Goal: Task Accomplishment & Management: Use online tool/utility

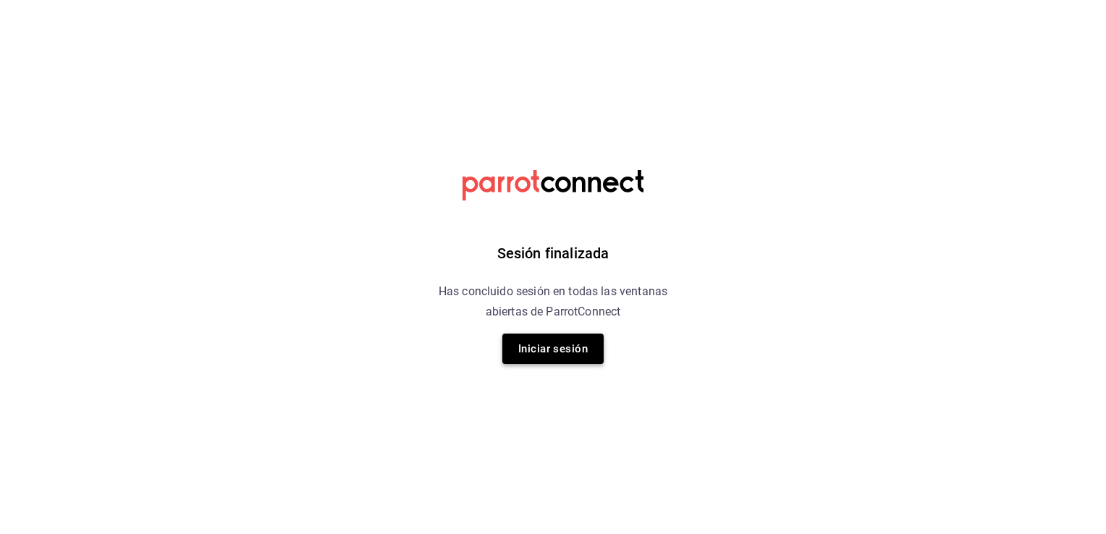
click at [568, 356] on button "Iniciar sesión" at bounding box center [553, 349] width 101 height 30
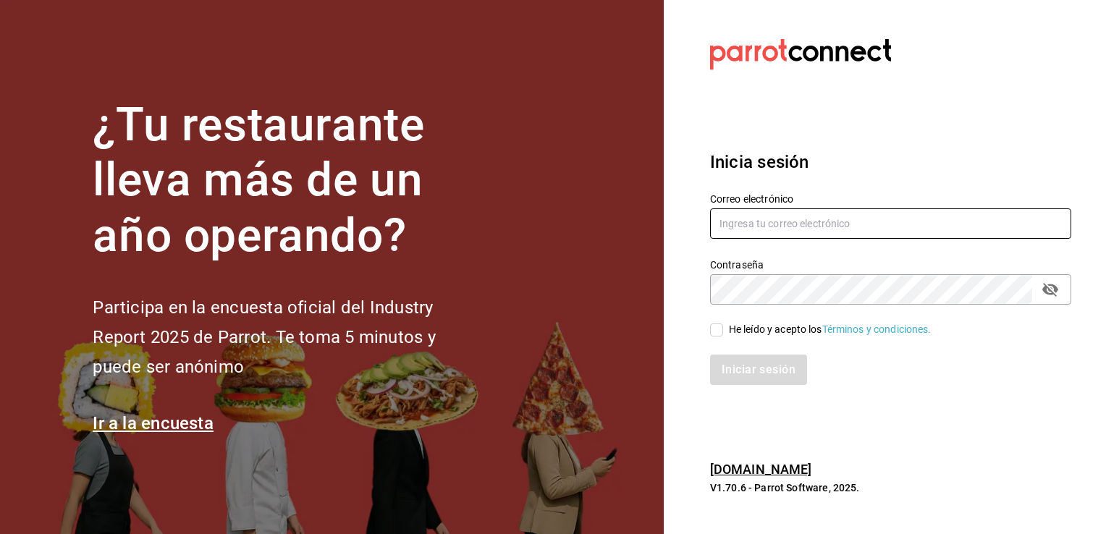
type input "majo.cruzva.icc@hotmail.com"
click at [733, 330] on div "He leído y acepto los Términos y condiciones." at bounding box center [830, 329] width 203 height 15
click at [723, 330] on input "He leído y acepto los Términos y condiciones." at bounding box center [716, 330] width 13 height 13
checkbox input "true"
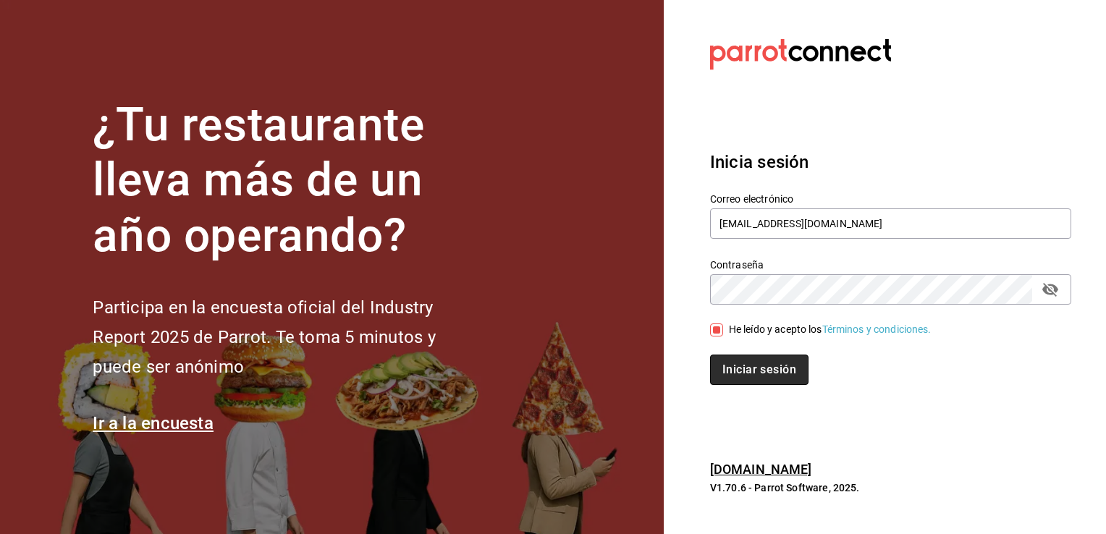
click at [747, 360] on button "Iniciar sesión" at bounding box center [759, 370] width 98 height 30
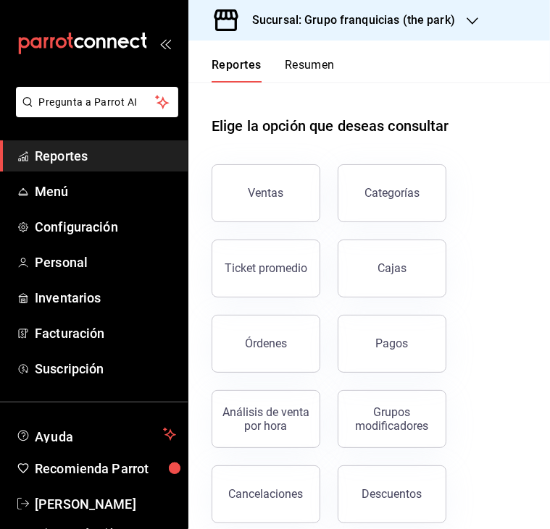
click at [272, 188] on div "Ventas" at bounding box center [265, 193] width 35 height 14
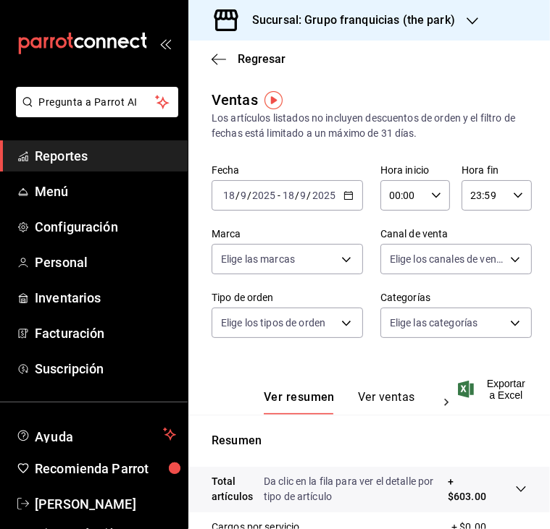
click at [351, 197] on div "[DATE] [DATE] - [DATE] [DATE]" at bounding box center [286, 195] width 151 height 30
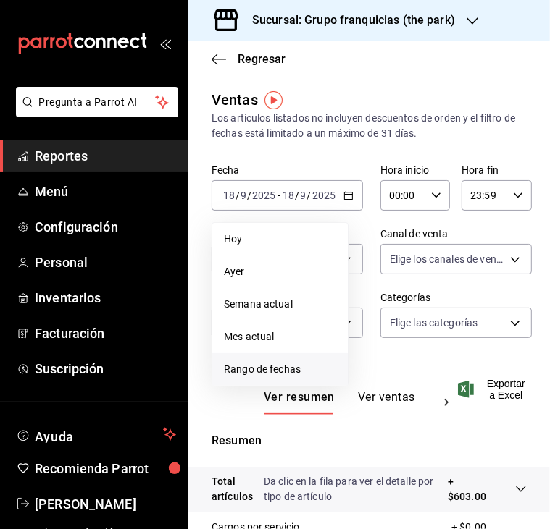
click at [251, 371] on span "Rango de fechas" at bounding box center [280, 369] width 112 height 15
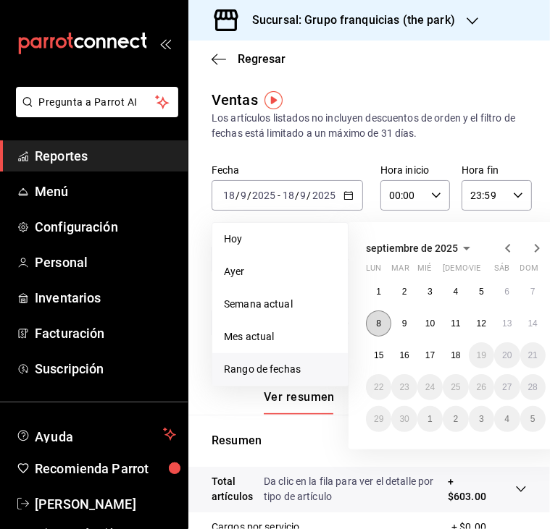
click at [388, 324] on button "8" at bounding box center [378, 324] width 25 height 26
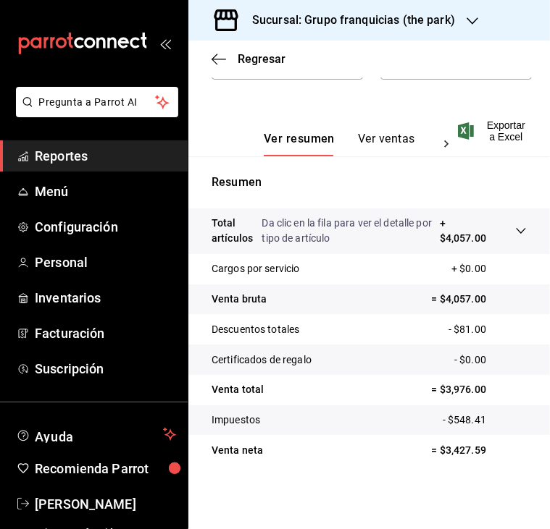
scroll to position [41, 0]
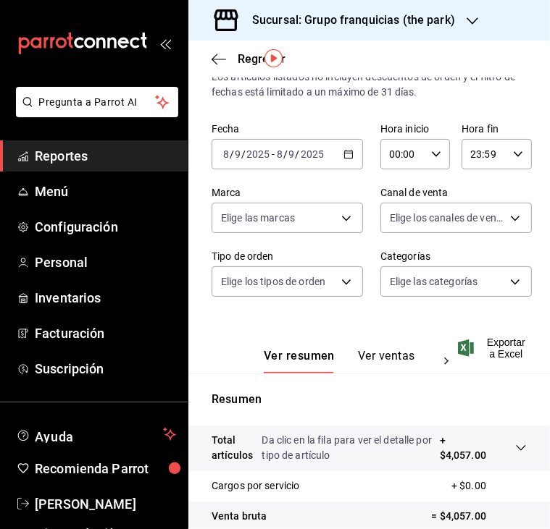
click at [343, 156] on icon "button" at bounding box center [348, 154] width 10 height 10
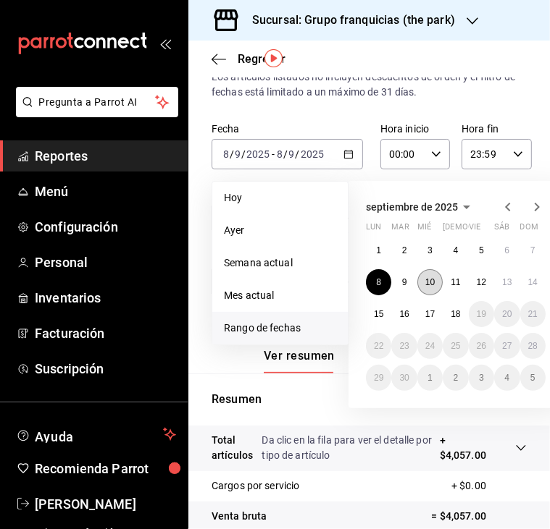
click at [429, 279] on abbr "10" at bounding box center [429, 282] width 9 height 10
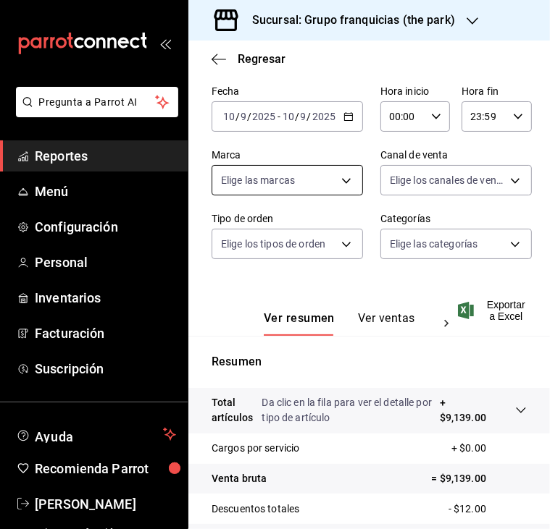
scroll to position [114, 0]
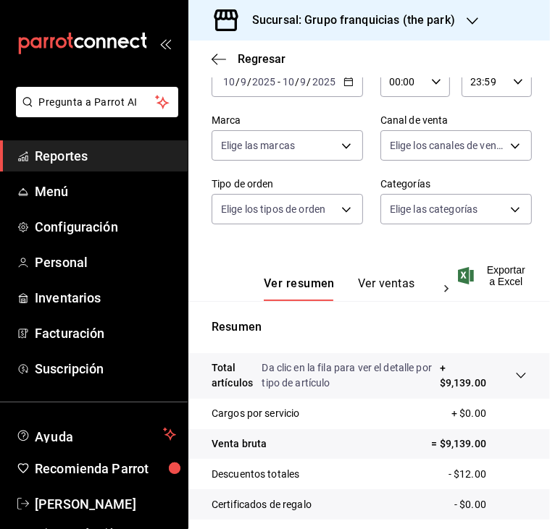
click at [348, 89] on div "[DATE] [DATE] - [DATE] [DATE]" at bounding box center [286, 82] width 151 height 30
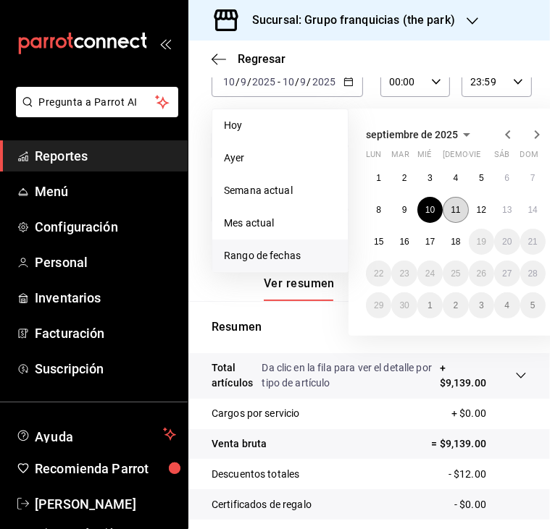
click at [461, 210] on button "11" at bounding box center [454, 210] width 25 height 26
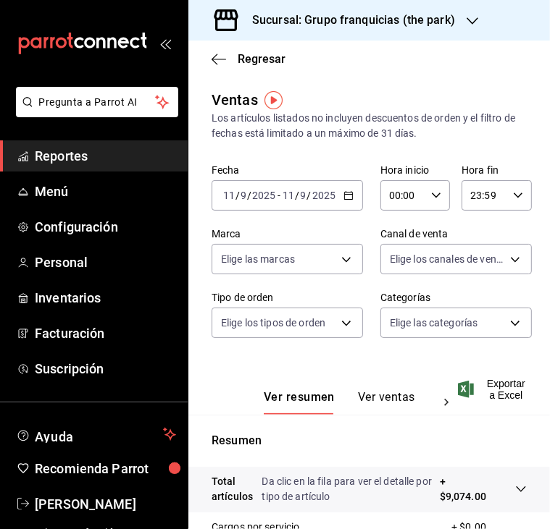
click at [345, 193] on \(Stroke\) "button" at bounding box center [348, 196] width 9 height 8
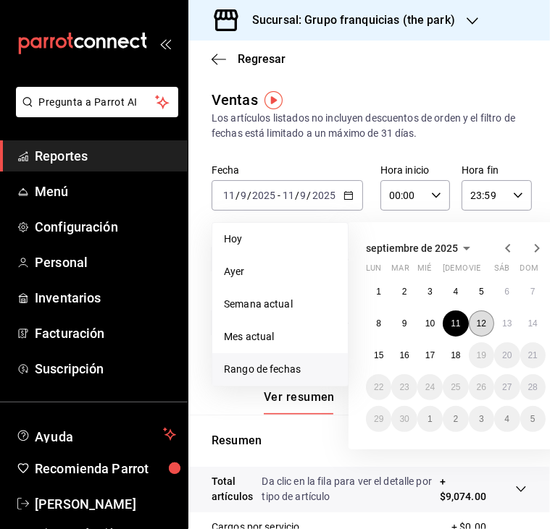
click at [477, 321] on abbr "12" at bounding box center [480, 324] width 9 height 10
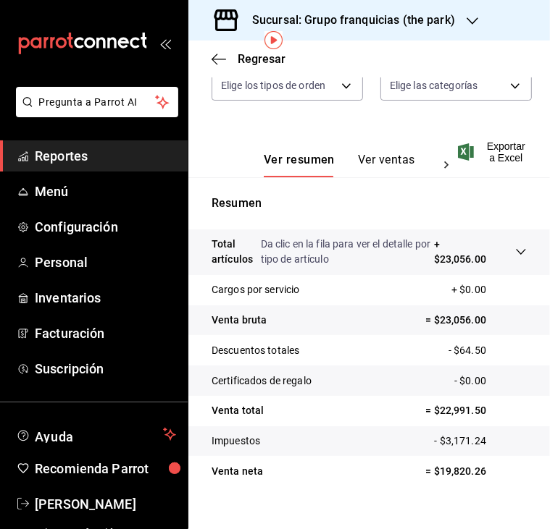
scroll to position [259, 0]
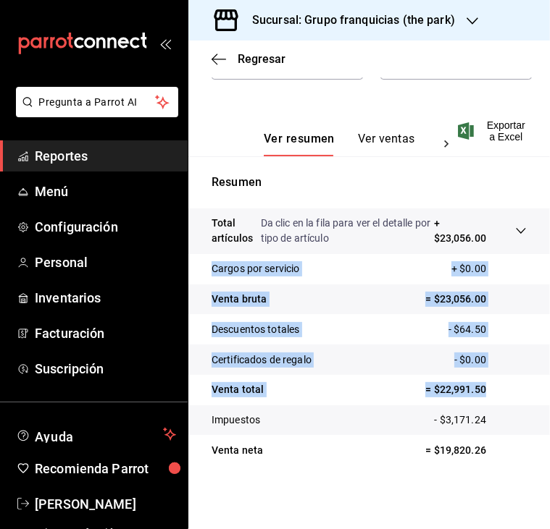
drag, startPoint x: 537, startPoint y: 393, endPoint x: 534, endPoint y: 245, distance: 147.7
click at [534, 245] on tbody "Total artículos Da clic en la fila para ver el detalle por tipo de artículo + $…" at bounding box center [368, 337] width 361 height 257
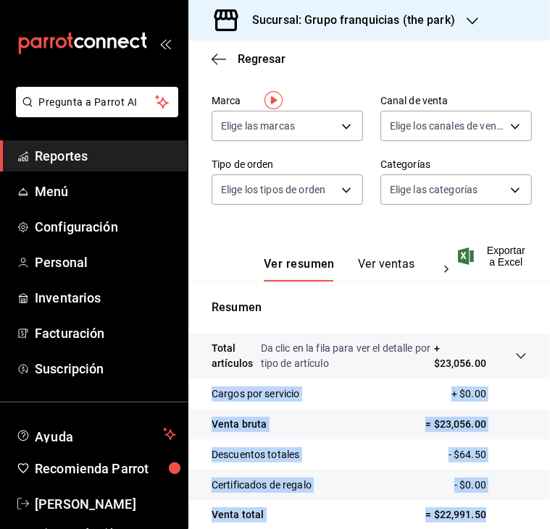
scroll to position [0, 0]
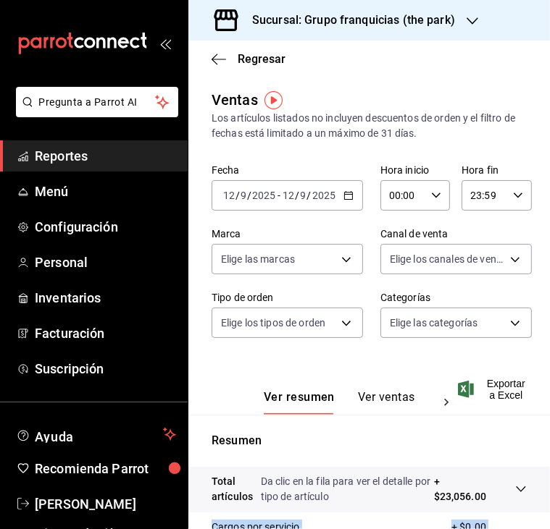
click at [345, 193] on icon "button" at bounding box center [348, 195] width 10 height 10
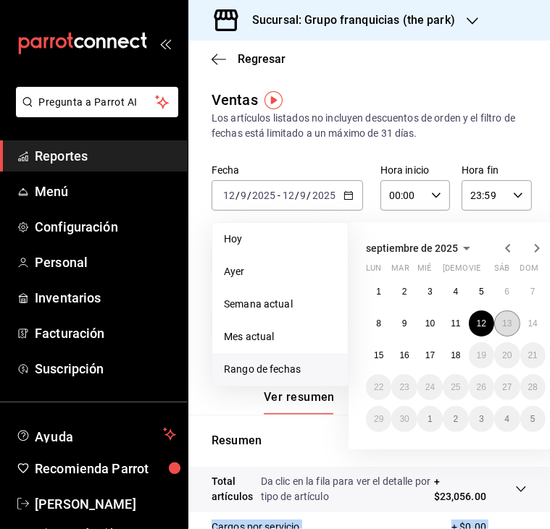
click at [508, 321] on abbr "13" at bounding box center [506, 324] width 9 height 10
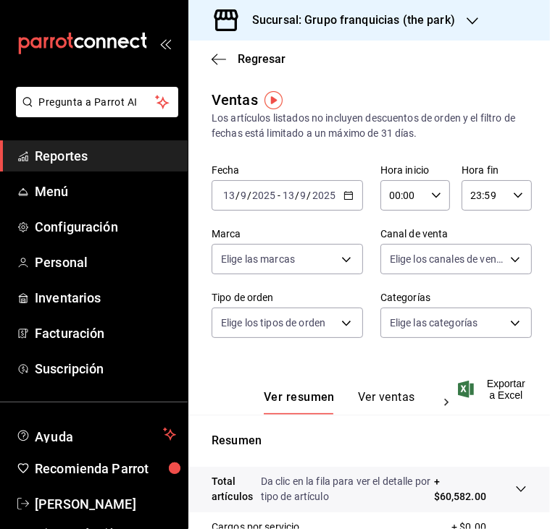
drag, startPoint x: 353, startPoint y: 199, endPoint x: 347, endPoint y: 220, distance: 22.0
click at [353, 199] on div "[DATE] [DATE] - [DATE] [DATE]" at bounding box center [286, 195] width 151 height 30
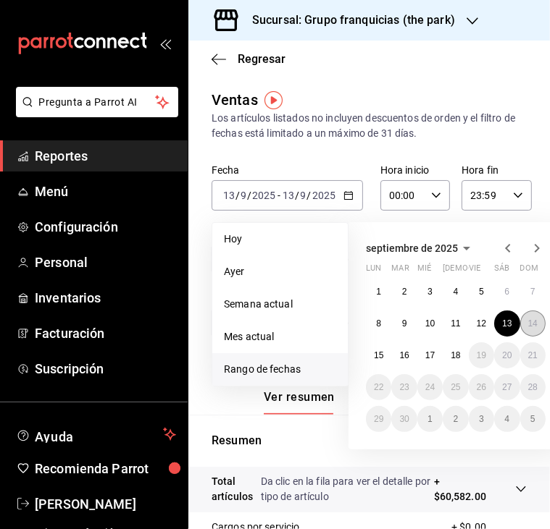
click at [534, 324] on abbr "14" at bounding box center [532, 324] width 9 height 10
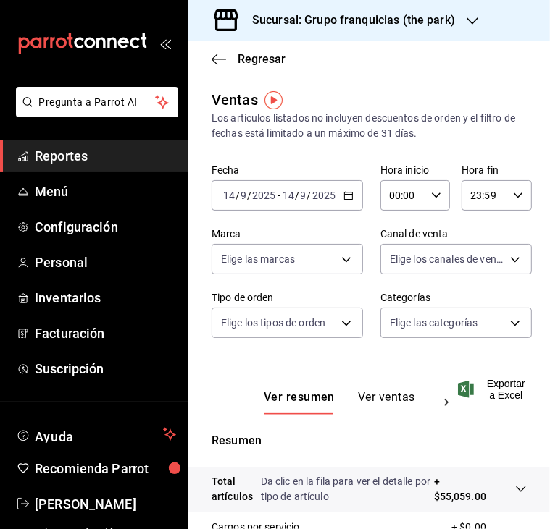
click at [351, 196] on div "[DATE] [DATE] - [DATE] [DATE]" at bounding box center [286, 195] width 151 height 30
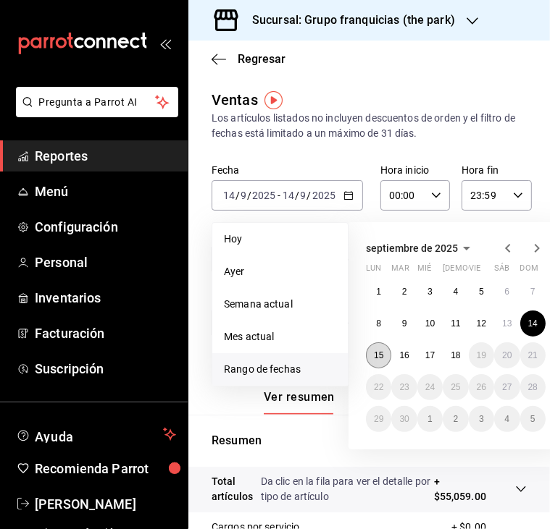
click at [371, 358] on button "15" at bounding box center [378, 355] width 25 height 26
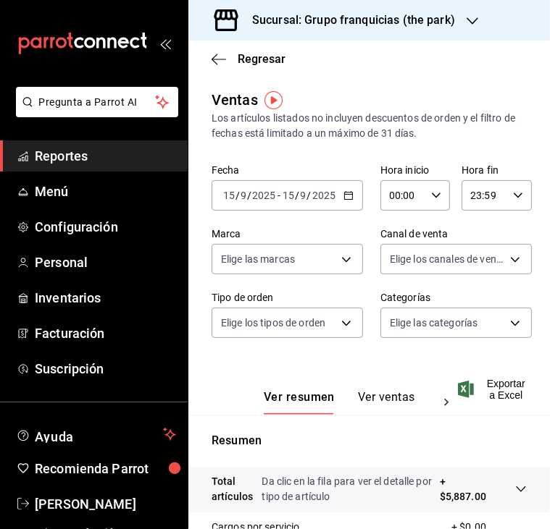
click at [336, 192] on div "[DATE] [DATE] - [DATE] [DATE]" at bounding box center [286, 195] width 151 height 30
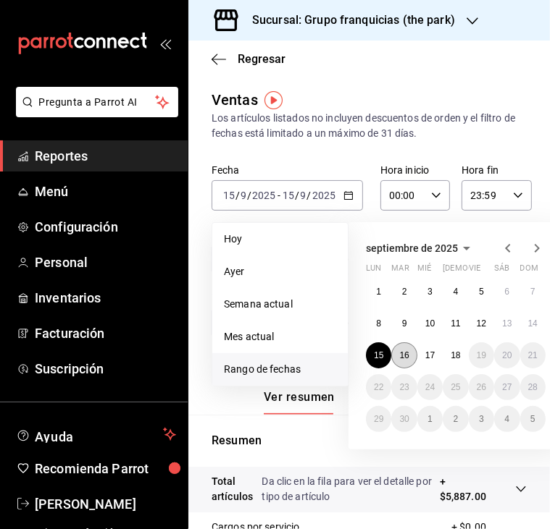
click at [408, 348] on button "16" at bounding box center [403, 355] width 25 height 26
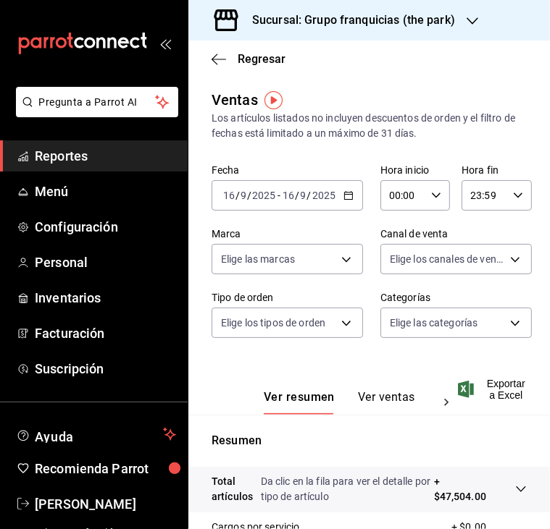
click at [343, 190] on icon "button" at bounding box center [348, 195] width 10 height 10
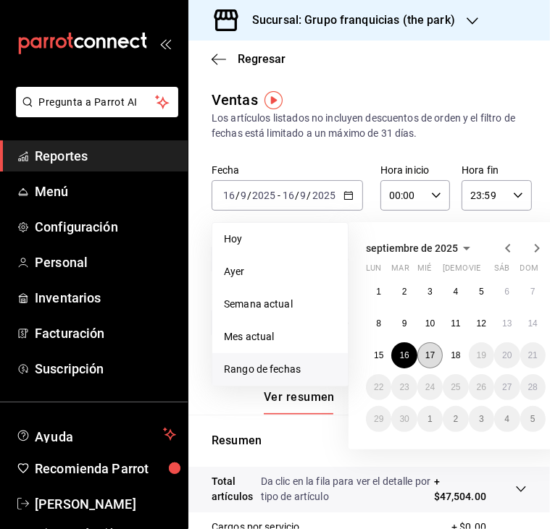
click at [419, 353] on button "17" at bounding box center [429, 355] width 25 height 26
click at [420, 353] on button "17" at bounding box center [429, 355] width 25 height 26
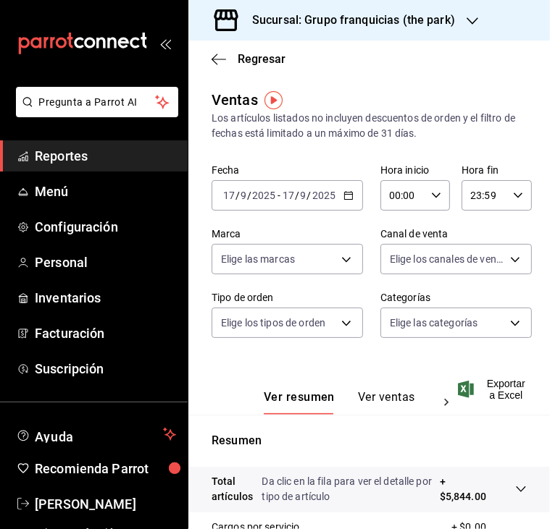
click at [349, 196] on div "[DATE] [DATE] - [DATE] [DATE]" at bounding box center [286, 195] width 151 height 30
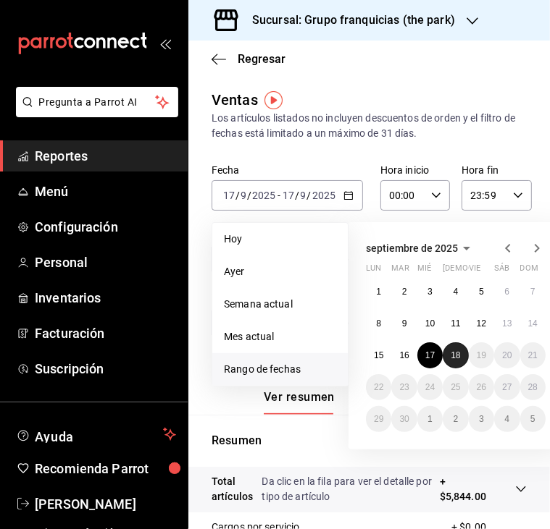
click at [449, 348] on button "18" at bounding box center [454, 355] width 25 height 26
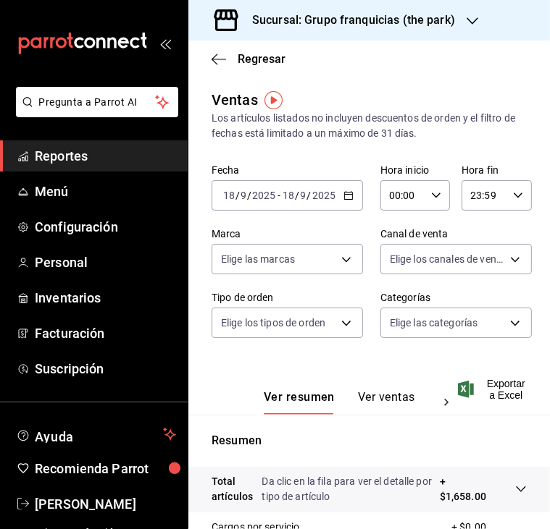
click at [353, 14] on h3 "Sucursal: Grupo franquicias (the park)" at bounding box center [347, 20] width 214 height 17
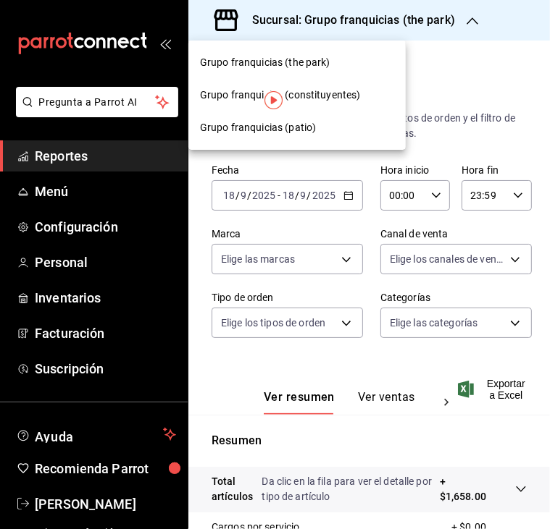
click at [327, 127] on div "Grupo franquicias (patio)" at bounding box center [297, 127] width 194 height 15
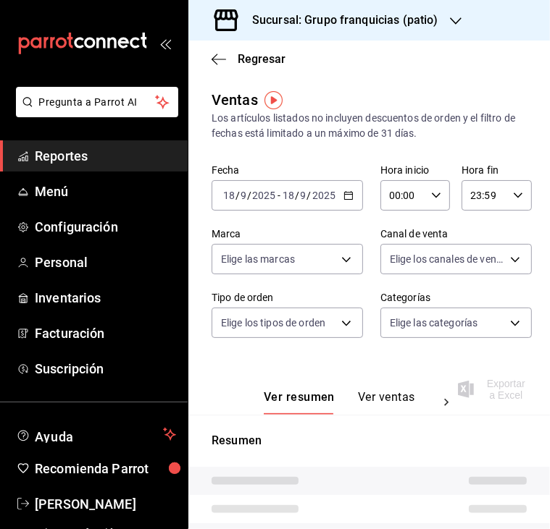
click at [335, 193] on div "[DATE] [DATE] - [DATE] [DATE]" at bounding box center [286, 195] width 151 height 30
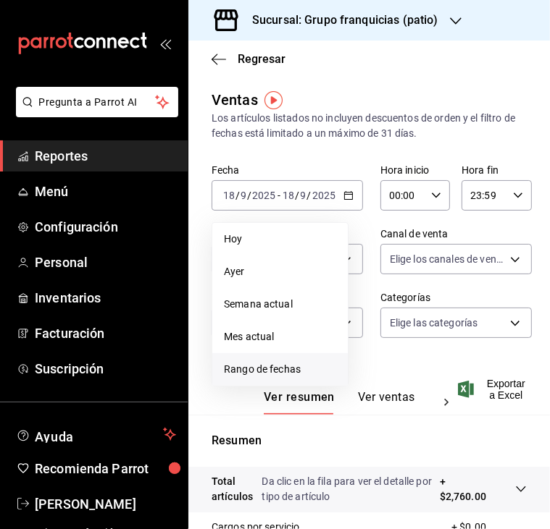
click at [266, 370] on span "Rango de fechas" at bounding box center [280, 369] width 112 height 15
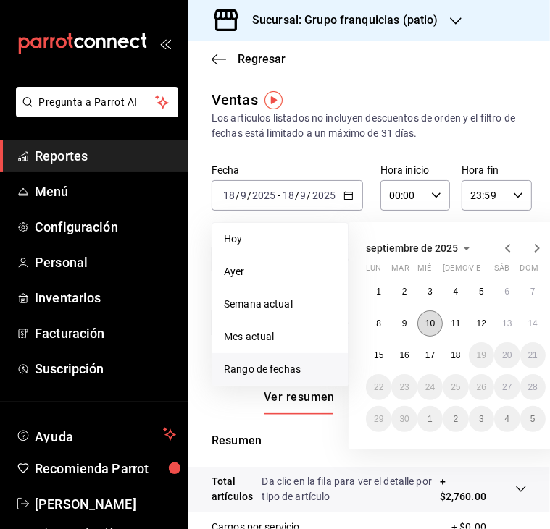
click at [424, 321] on button "10" at bounding box center [429, 324] width 25 height 26
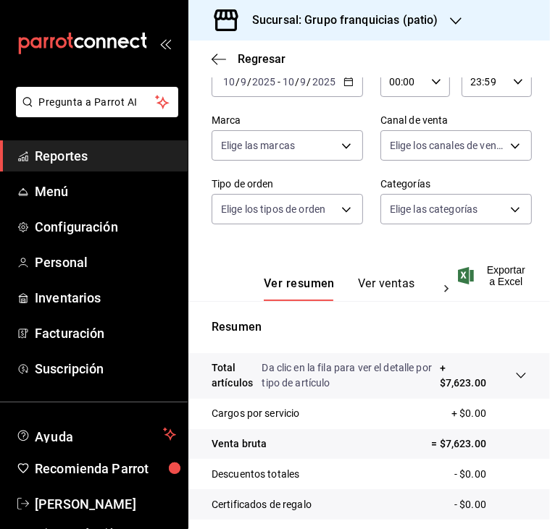
scroll to position [41, 0]
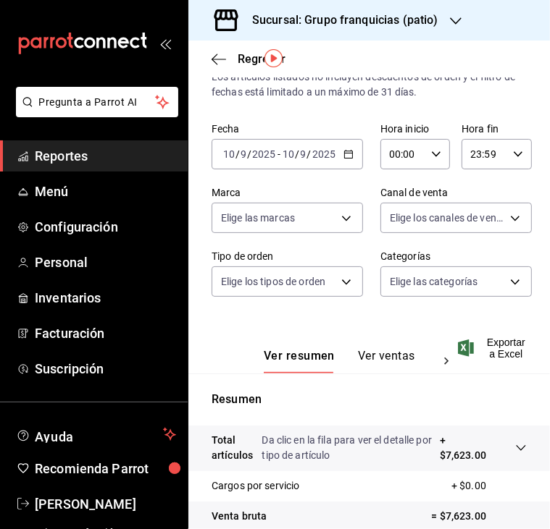
click at [343, 157] on icon "button" at bounding box center [348, 154] width 10 height 10
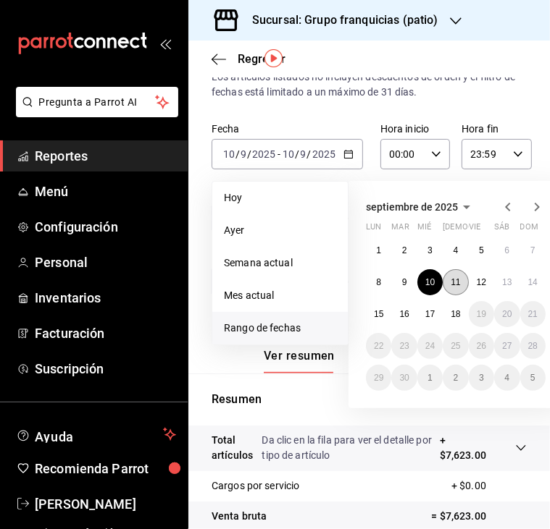
click at [453, 277] on abbr "11" at bounding box center [454, 282] width 9 height 10
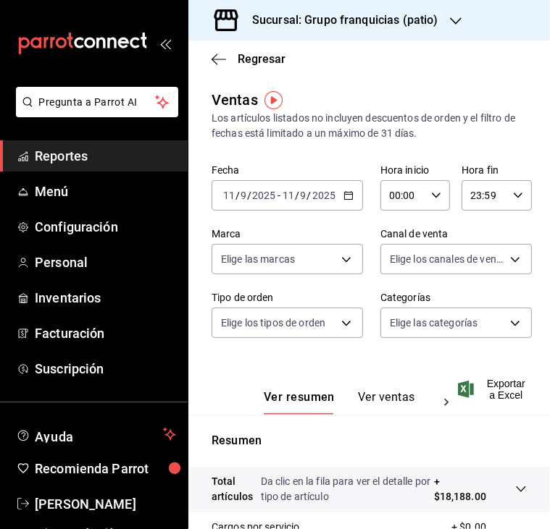
click at [343, 193] on icon "button" at bounding box center [348, 195] width 10 height 10
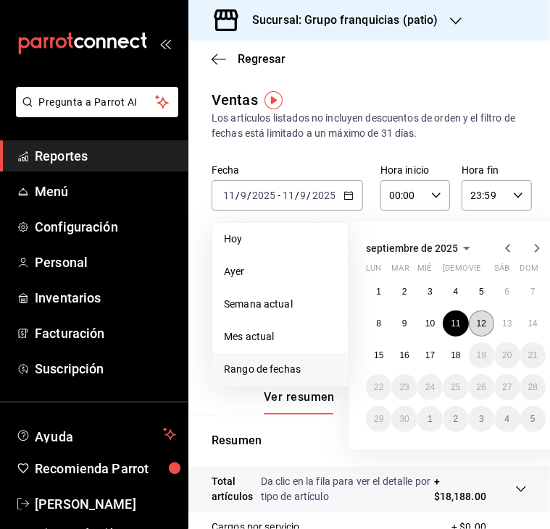
click at [484, 327] on abbr "12" at bounding box center [480, 324] width 9 height 10
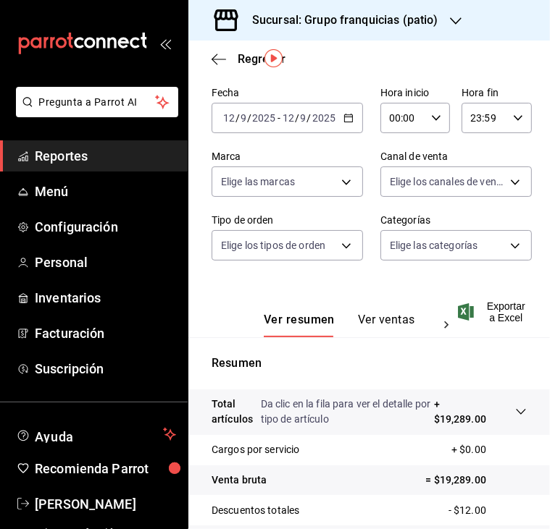
scroll to position [41, 0]
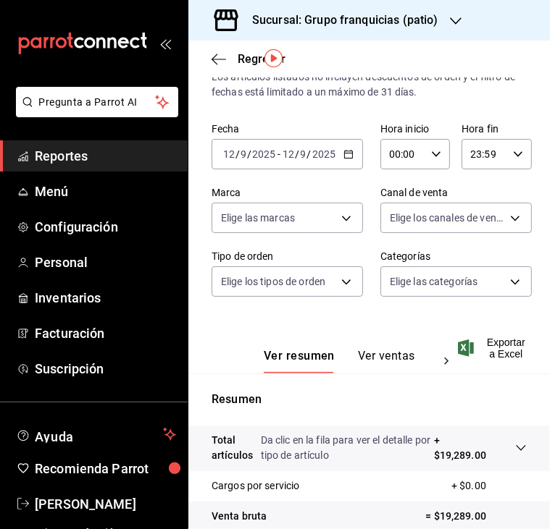
click at [345, 152] on icon "button" at bounding box center [348, 154] width 10 height 10
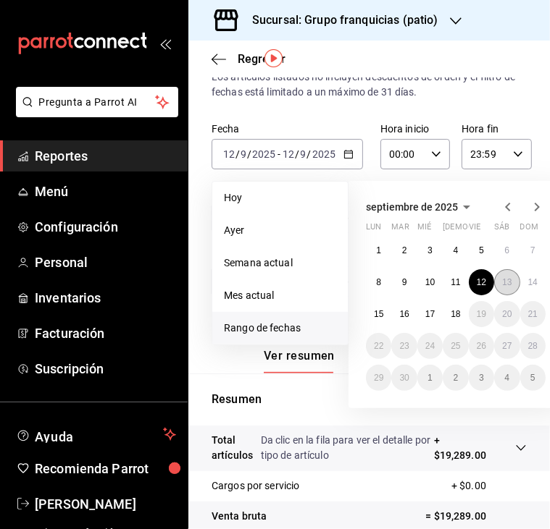
click at [503, 285] on abbr "13" at bounding box center [506, 282] width 9 height 10
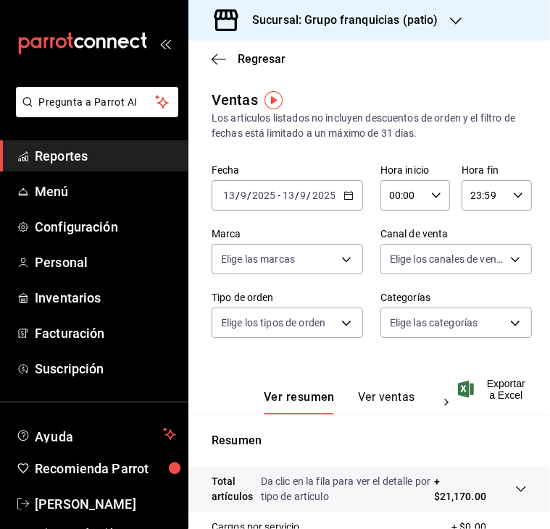
click at [350, 196] on div "[DATE] [DATE] - [DATE] [DATE]" at bounding box center [286, 195] width 151 height 30
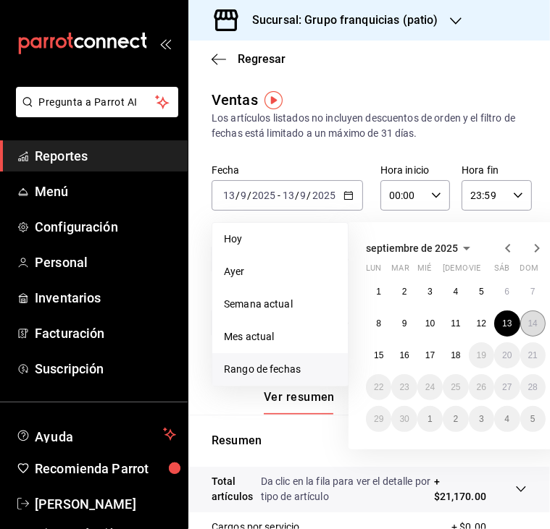
click at [530, 317] on button "14" at bounding box center [532, 324] width 25 height 26
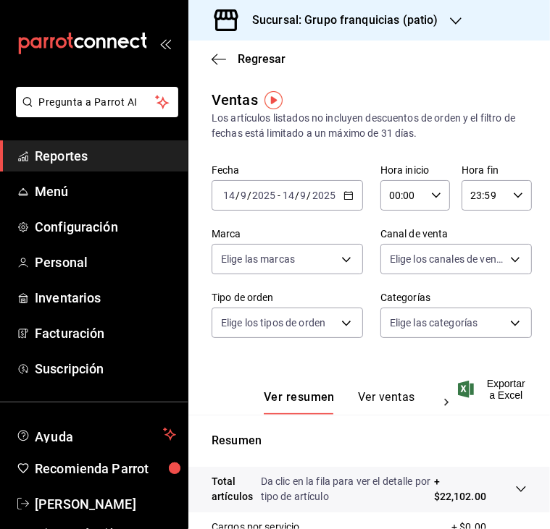
click at [350, 194] on div "[DATE] [DATE] - [DATE] [DATE]" at bounding box center [286, 195] width 151 height 30
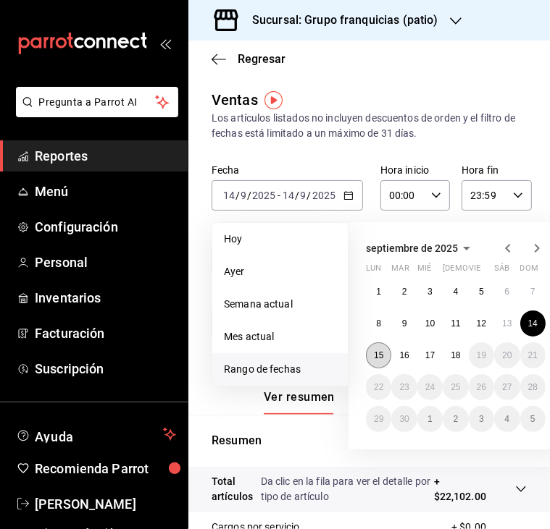
click at [380, 365] on button "15" at bounding box center [378, 355] width 25 height 26
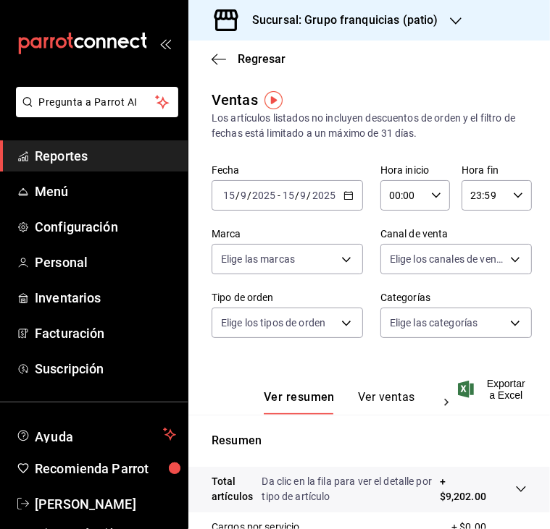
click at [343, 198] on icon "button" at bounding box center [348, 195] width 10 height 10
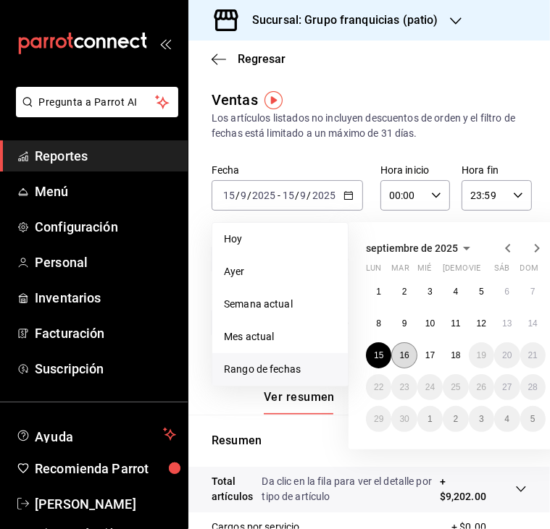
click at [394, 351] on button "16" at bounding box center [403, 355] width 25 height 26
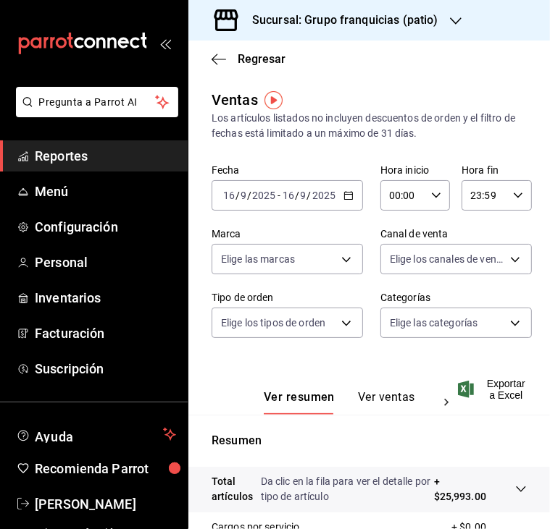
click at [343, 193] on icon "button" at bounding box center [348, 195] width 10 height 10
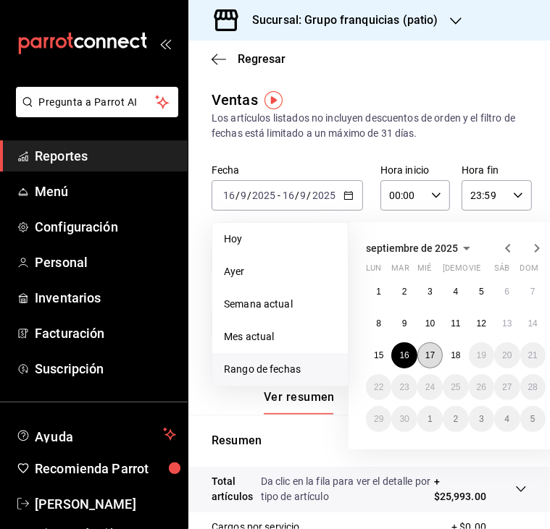
click at [432, 360] on button "17" at bounding box center [429, 355] width 25 height 26
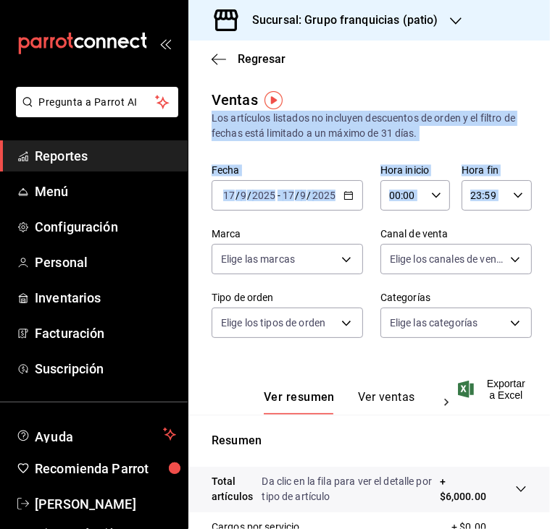
drag, startPoint x: 537, startPoint y: 137, endPoint x: 539, endPoint y: 193, distance: 55.8
click at [539, 193] on div "Regresar Ventas Los artículos listados no incluyen descuentos de orden y el fil…" at bounding box center [368, 285] width 361 height 489
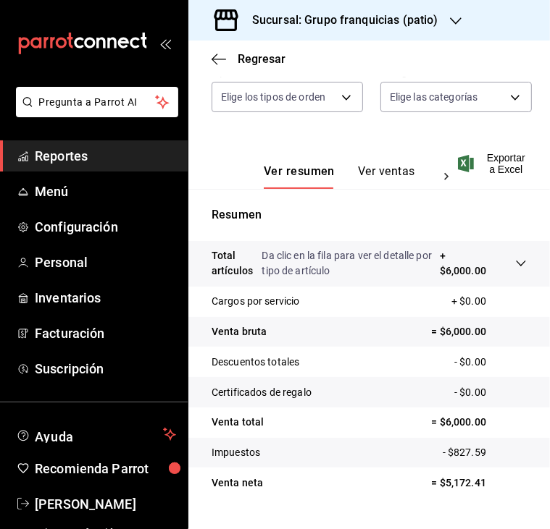
scroll to position [229, 0]
